Goal: Complete application form

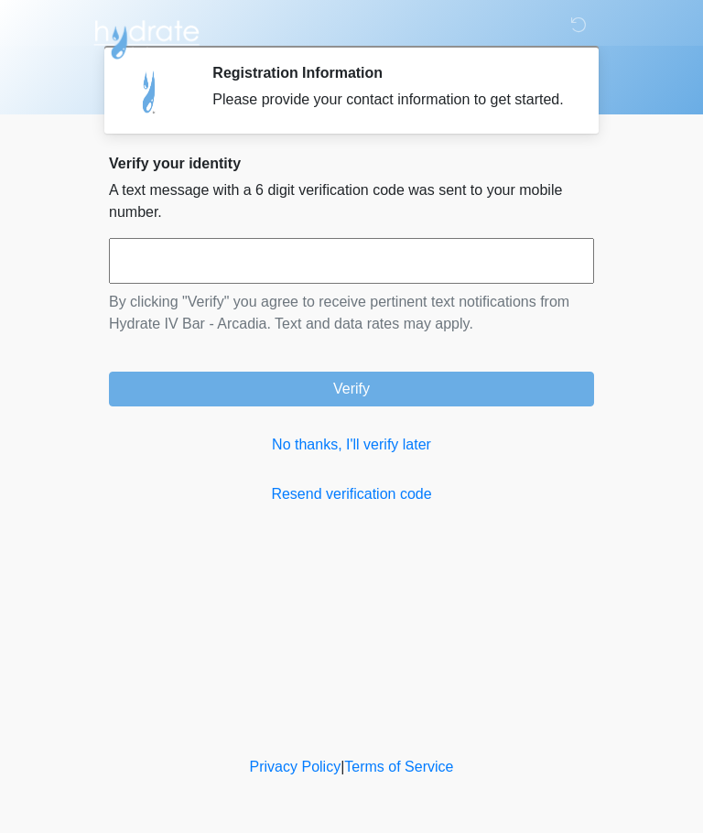
click at [322, 456] on link "No thanks, I'll verify later" at bounding box center [351, 445] width 485 height 22
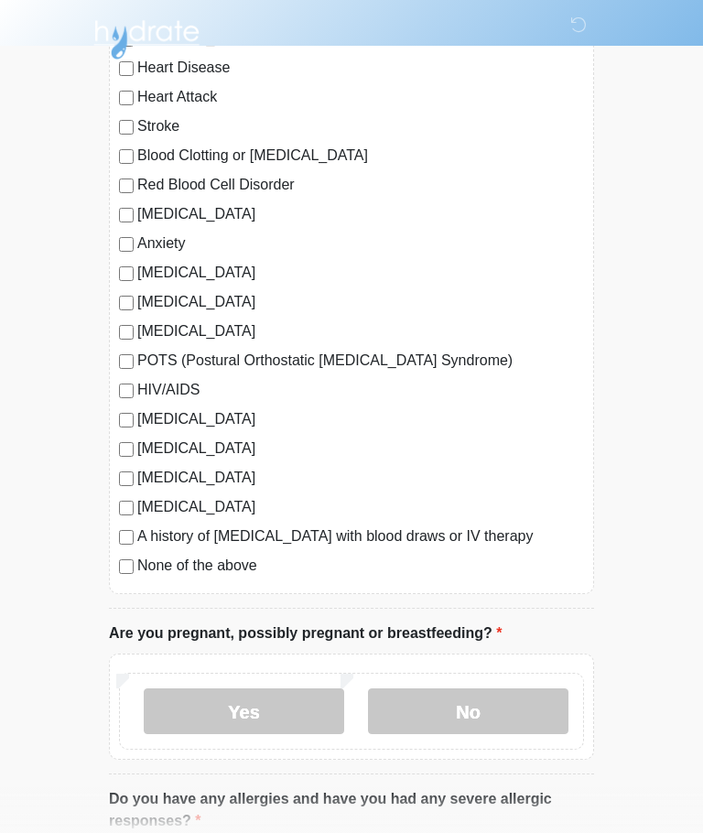
scroll to position [206, 0]
click at [491, 717] on label "No" at bounding box center [468, 713] width 200 height 46
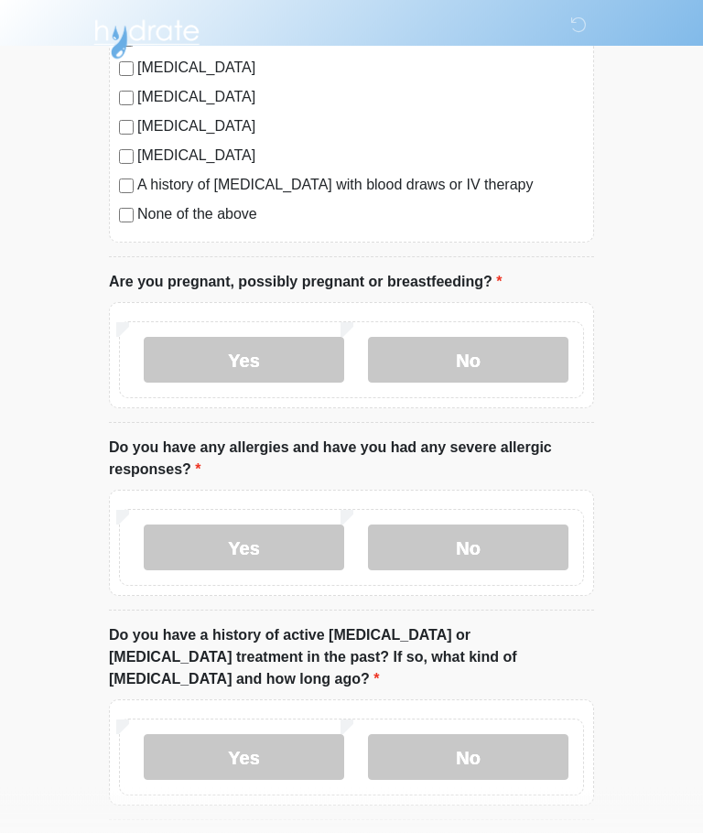
scroll to position [568, 0]
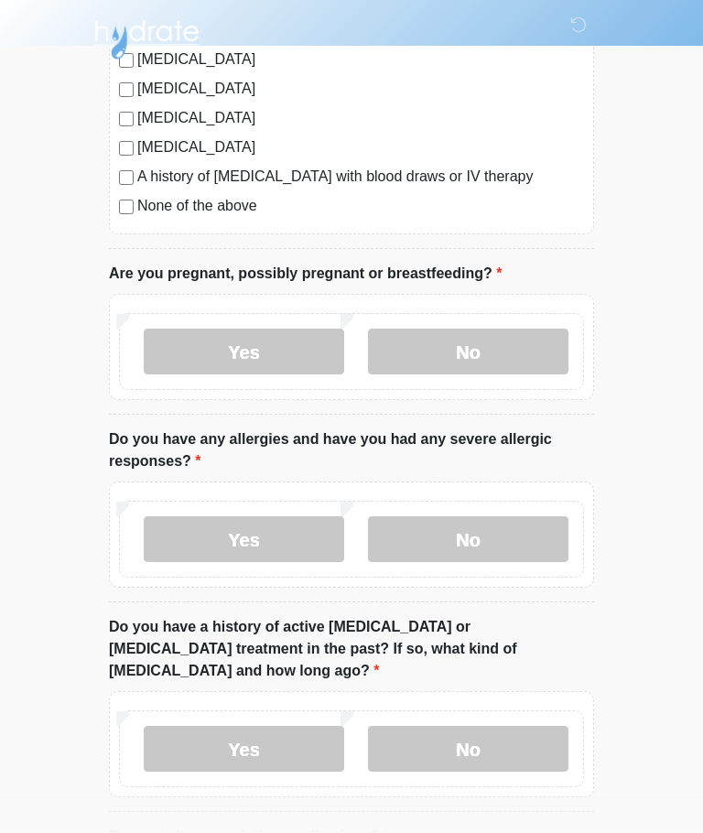
click at [496, 534] on label "No" at bounding box center [468, 539] width 200 height 46
click at [512, 726] on label "No" at bounding box center [468, 749] width 200 height 46
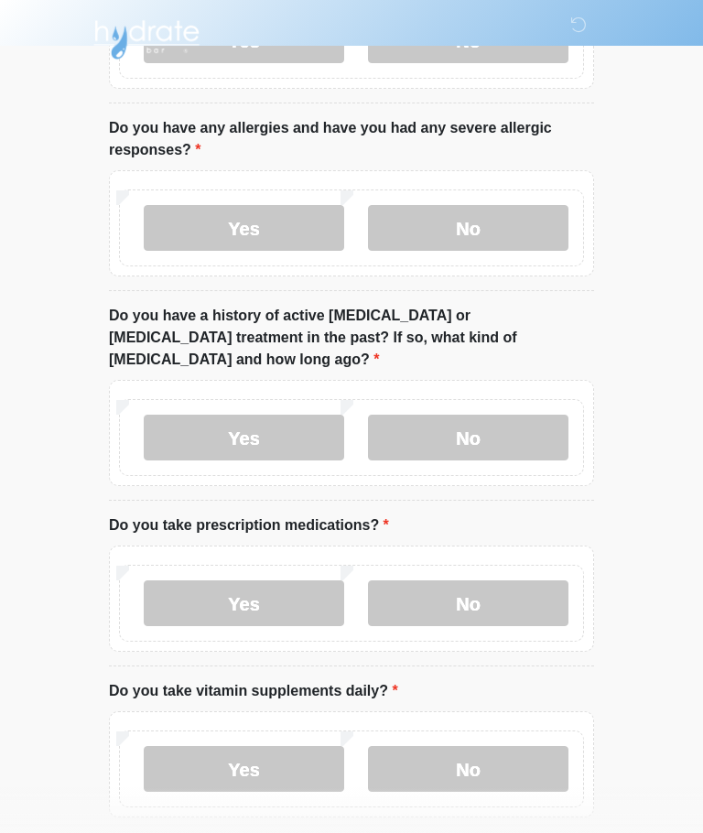
scroll to position [882, 0]
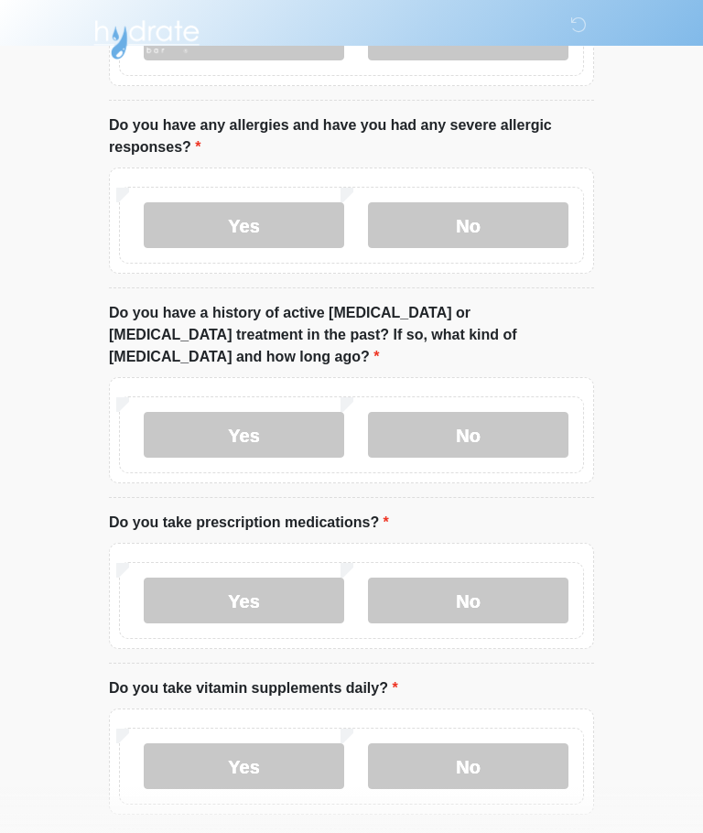
click at [504, 582] on label "No" at bounding box center [468, 601] width 200 height 46
click at [268, 743] on label "Yes" at bounding box center [244, 766] width 200 height 46
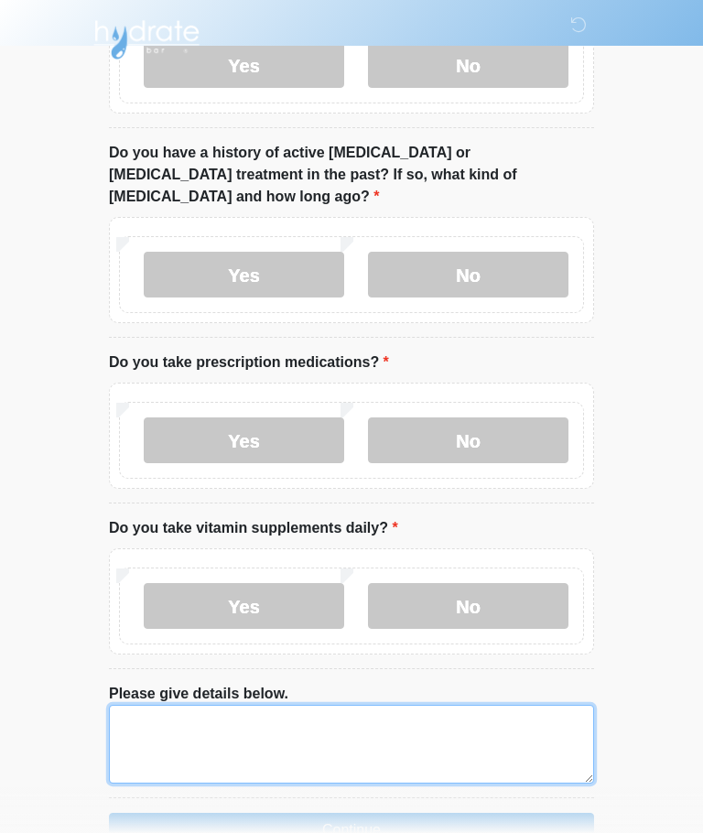
click at [396, 721] on textarea "Please give details below." at bounding box center [351, 744] width 485 height 79
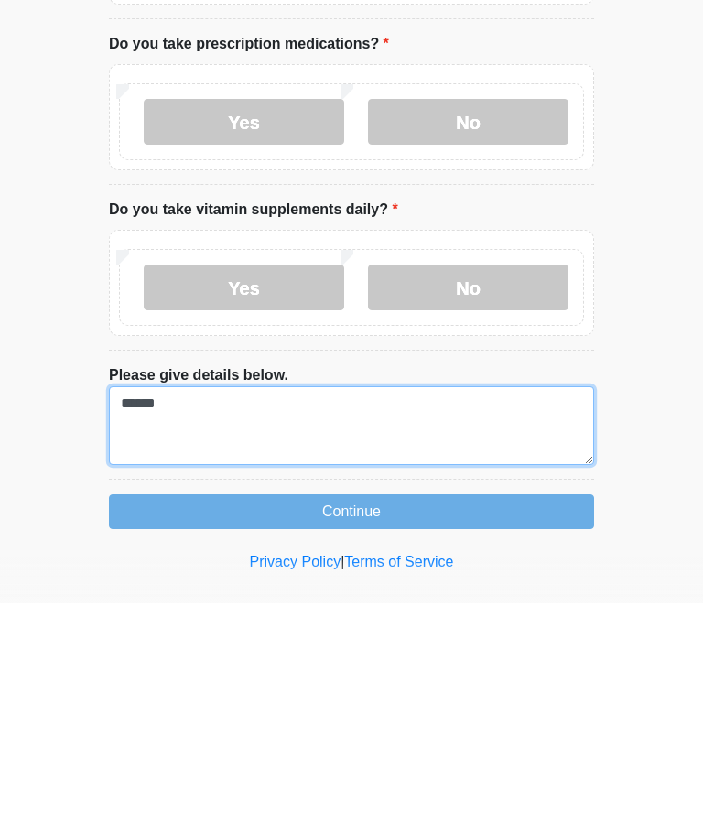
type textarea "*****"
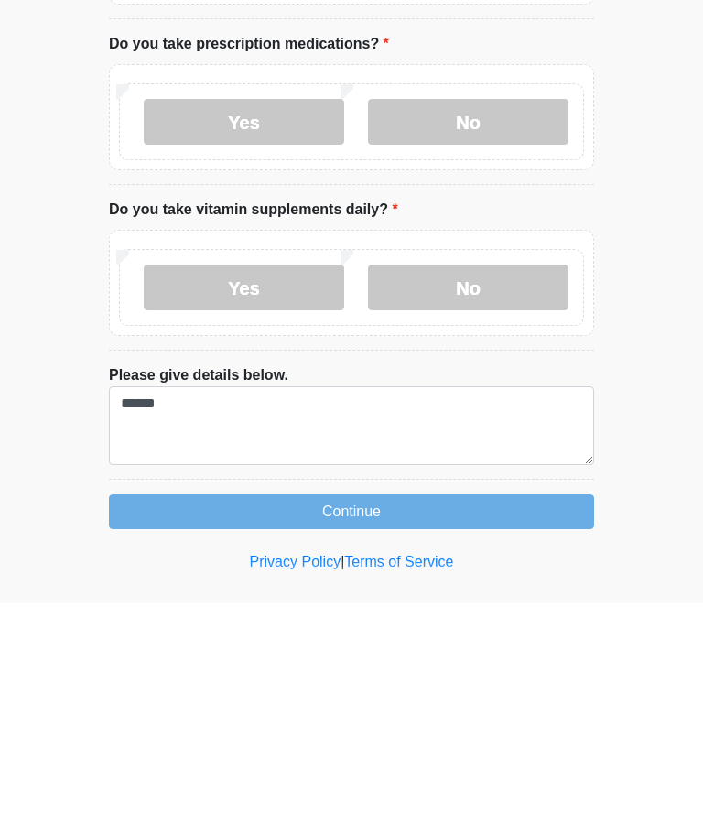
click at [195, 724] on button "Continue" at bounding box center [351, 741] width 485 height 35
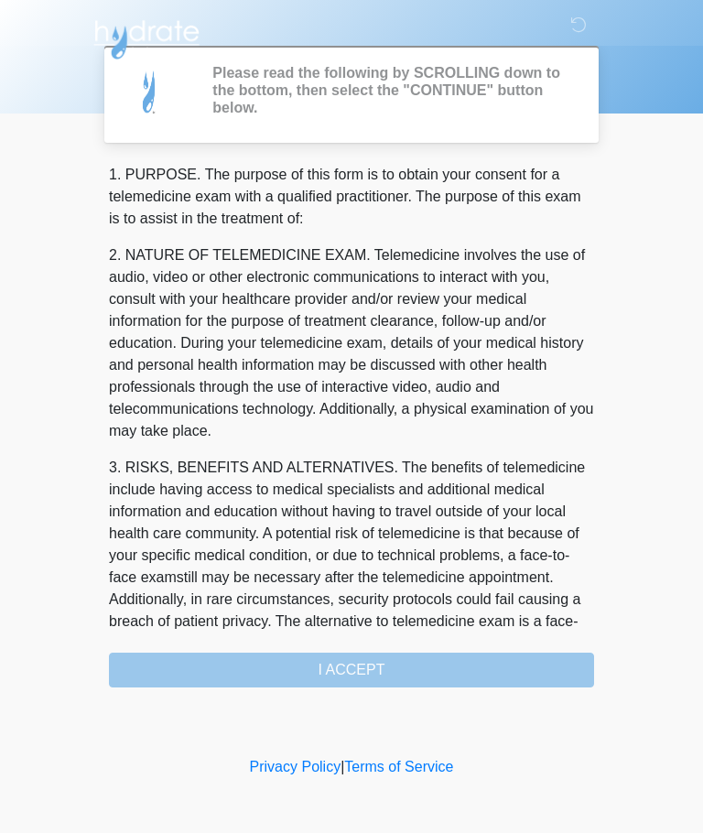
scroll to position [0, 0]
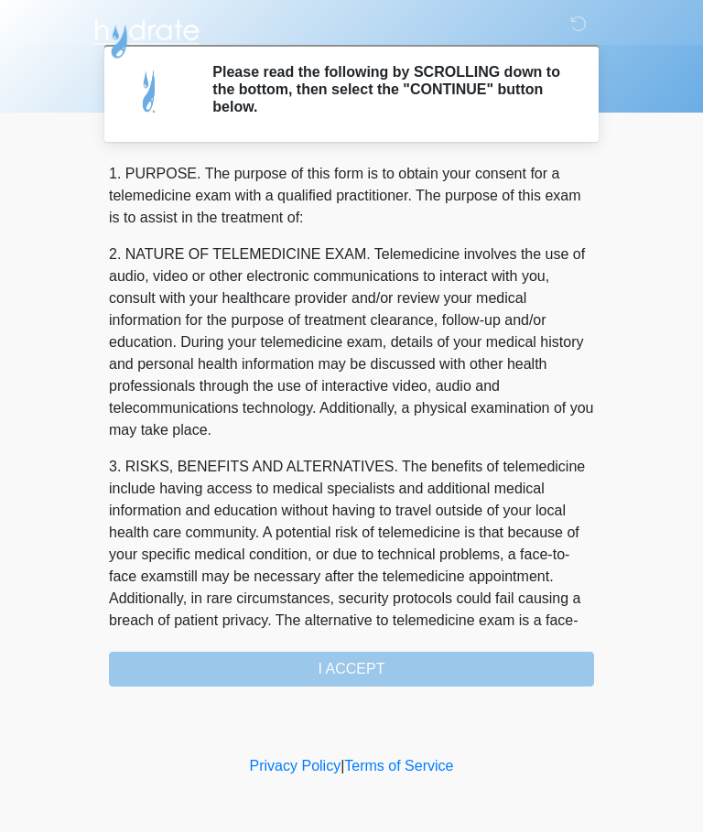
click at [497, 667] on div "1. PURPOSE. The purpose of this form is to obtain your consent for a telemedici…" at bounding box center [351, 426] width 485 height 524
click at [390, 671] on div "1. PURPOSE. The purpose of this form is to obtain your consent for a telemedici…" at bounding box center [351, 426] width 485 height 524
click at [381, 677] on div "1. PURPOSE. The purpose of this form is to obtain your consent for a telemedici…" at bounding box center [351, 426] width 485 height 524
click at [407, 678] on div "1. PURPOSE. The purpose of this form is to obtain your consent for a telemedici…" at bounding box center [351, 426] width 485 height 524
click at [403, 675] on div "1. PURPOSE. The purpose of this form is to obtain your consent for a telemedici…" at bounding box center [351, 426] width 485 height 524
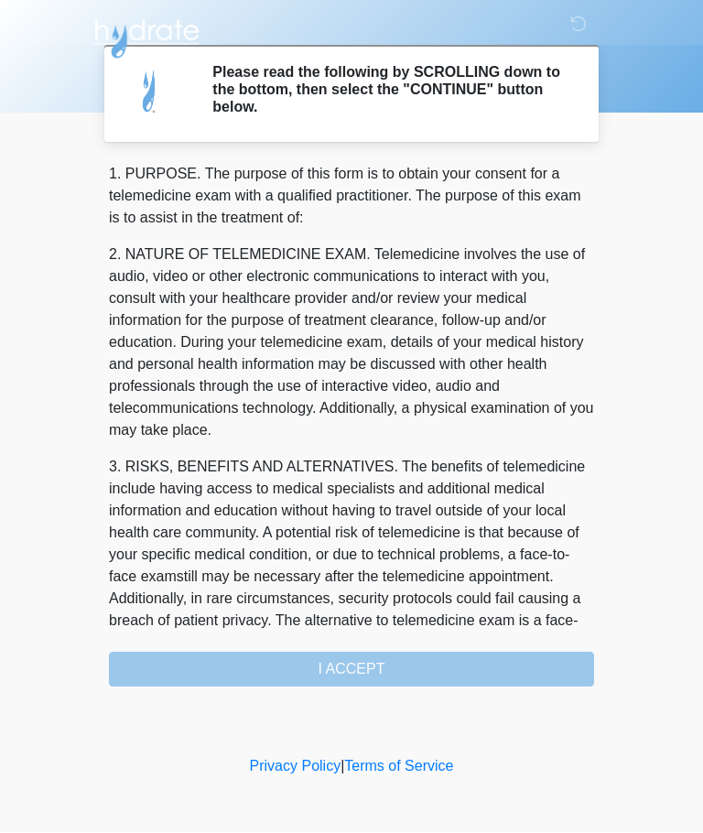
click at [458, 349] on p "2. NATURE OF TELEMEDICINE EXAM. Telemedicine involves the use of audio, video o…" at bounding box center [351, 343] width 485 height 198
click at [461, 675] on div "1. PURPOSE. The purpose of this form is to obtain your consent for a telemedici…" at bounding box center [351, 426] width 485 height 524
click at [518, 83] on h2 "Please read the following by SCROLLING down to the bottom, then select the "CON…" at bounding box center [389, 90] width 354 height 53
click at [510, 90] on h2 "Please read the following by SCROLLING down to the bottom, then select the "CON…" at bounding box center [389, 90] width 354 height 53
click at [498, 671] on div "1. PURPOSE. The purpose of this form is to obtain your consent for a telemedici…" at bounding box center [351, 426] width 485 height 524
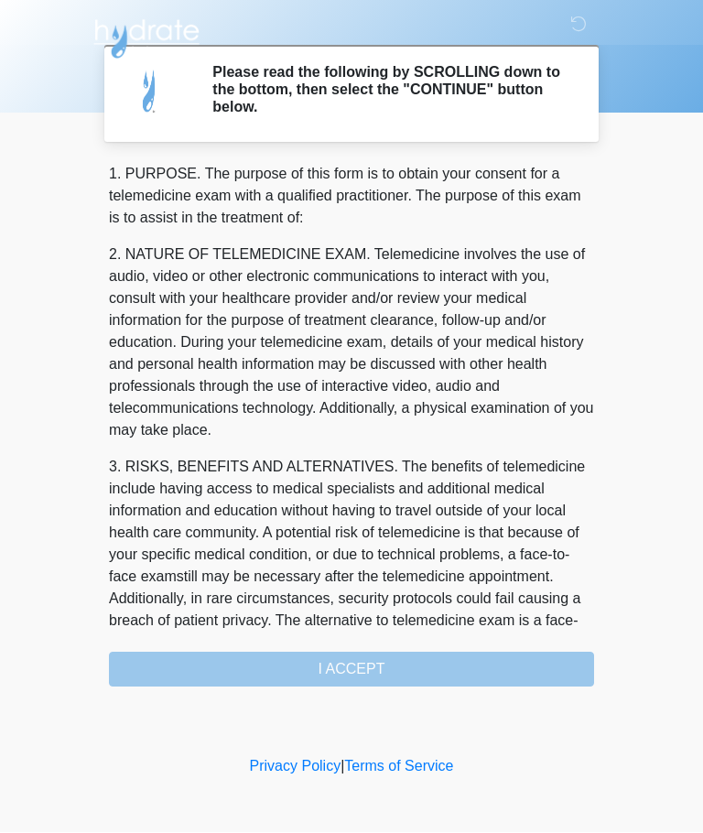
click at [493, 674] on div "1. PURPOSE. The purpose of this form is to obtain your consent for a telemedici…" at bounding box center [351, 426] width 485 height 524
click at [406, 680] on div "1. PURPOSE. The purpose of this form is to obtain your consent for a telemedici…" at bounding box center [351, 426] width 485 height 524
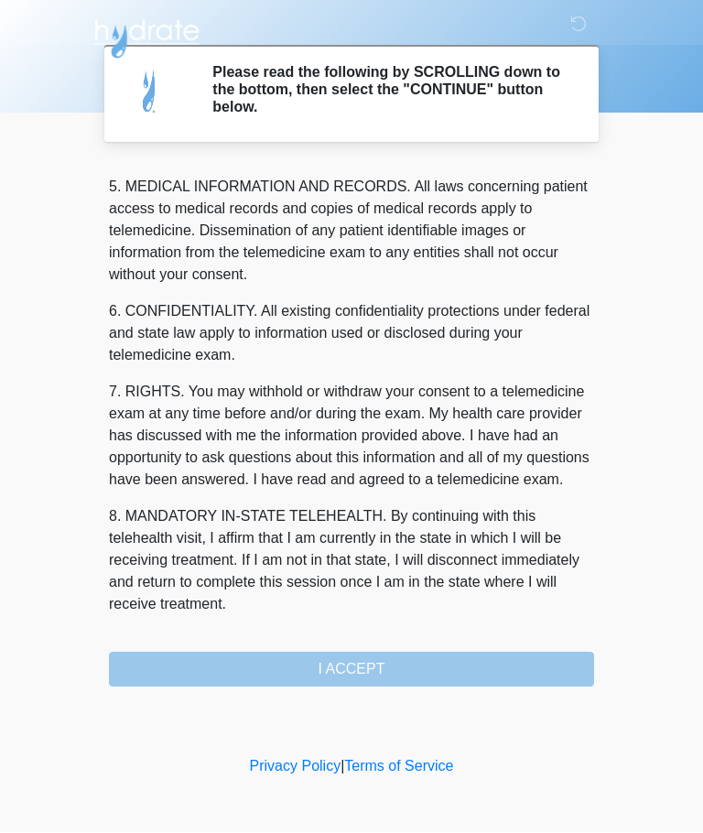
scroll to position [595, 0]
click at [417, 677] on button "I ACCEPT" at bounding box center [351, 670] width 485 height 35
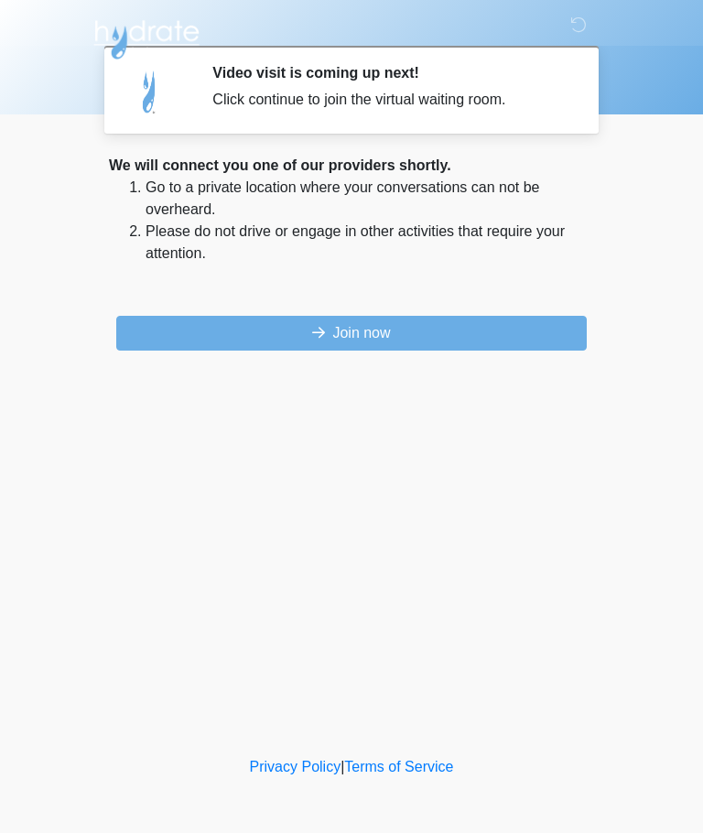
click at [505, 317] on button "Join now" at bounding box center [351, 333] width 471 height 35
